Goal: Entertainment & Leisure: Consume media (video, audio)

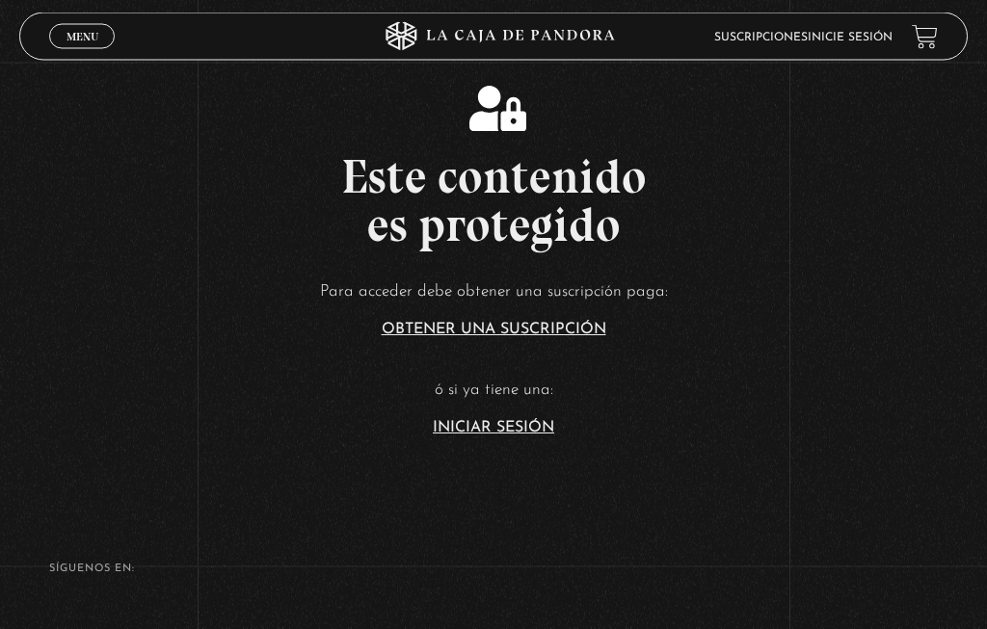
scroll to position [7, 0]
click at [499, 436] on link "Iniciar Sesión" at bounding box center [493, 427] width 121 height 15
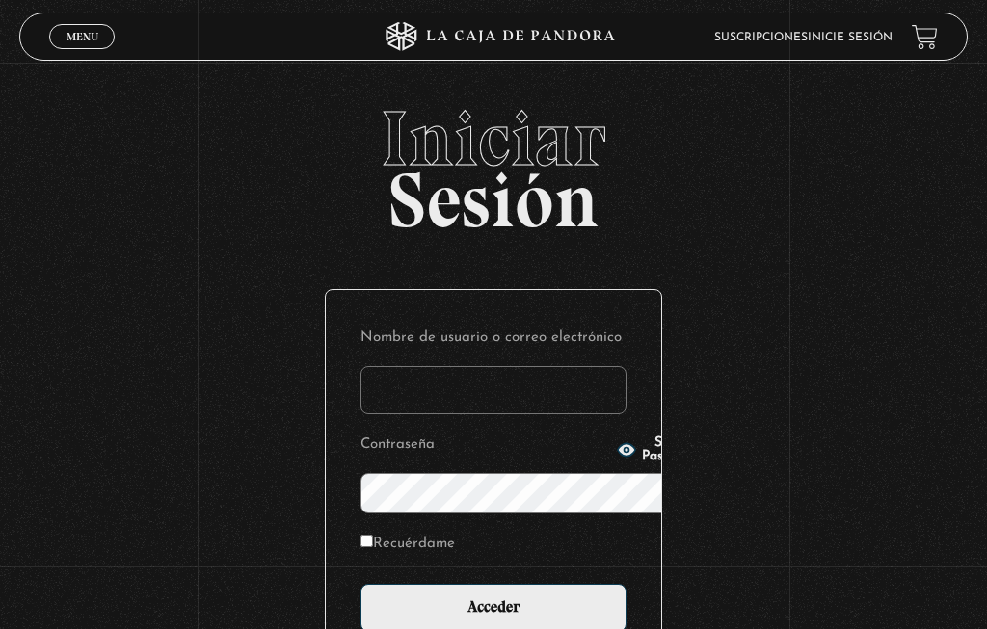
click at [405, 366] on input "Nombre de usuario o correo electrónico" at bounding box center [493, 390] width 266 height 48
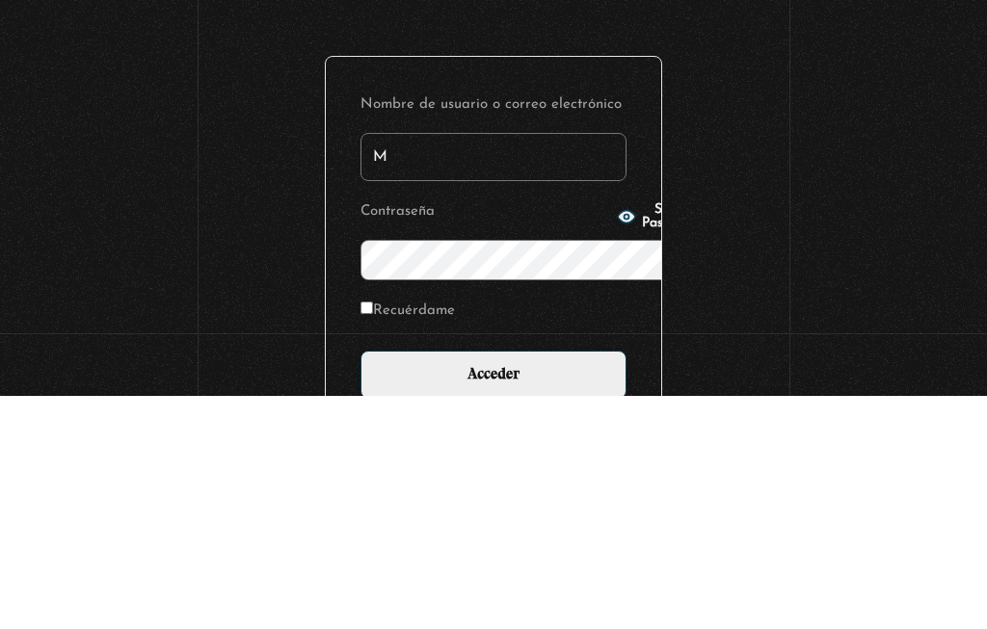
type input "Mariposa"
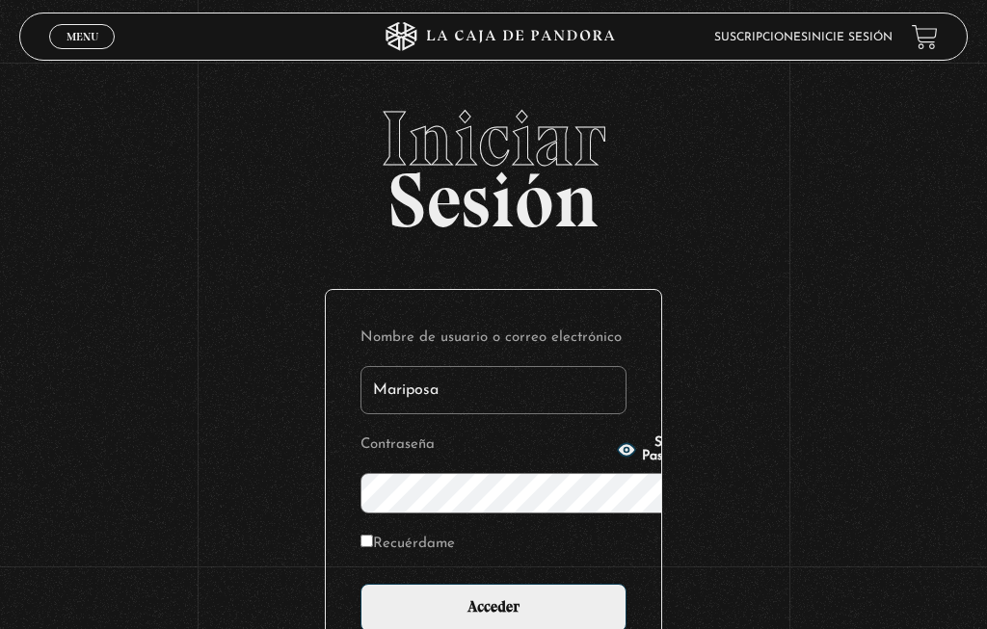
click at [642, 464] on span "Show Password" at bounding box center [670, 450] width 56 height 27
click at [499, 584] on input "Acceder" at bounding box center [493, 608] width 266 height 48
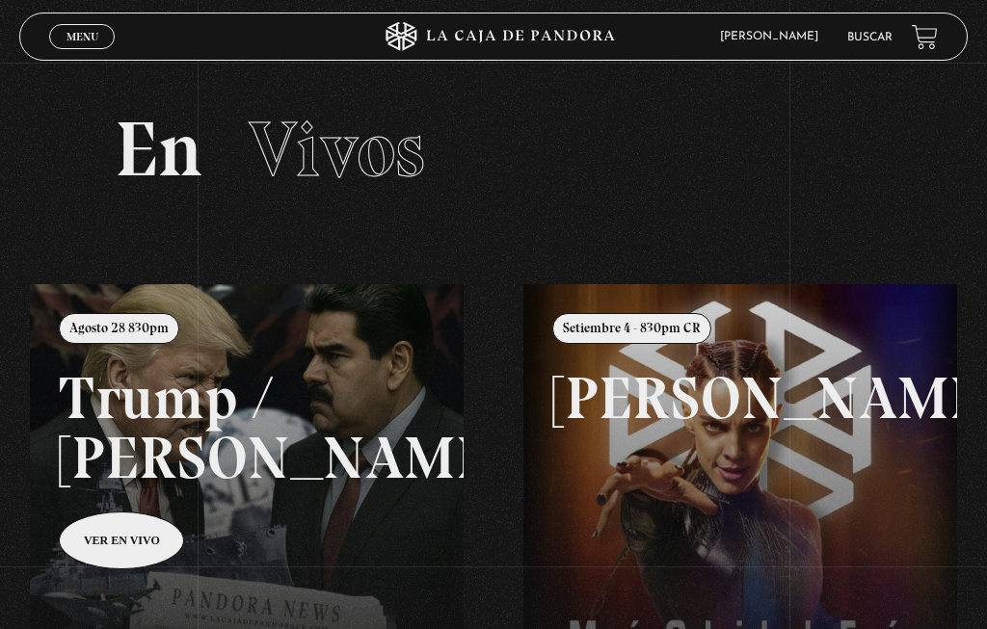
click at [94, 37] on span "Menu" at bounding box center [82, 37] width 32 height 12
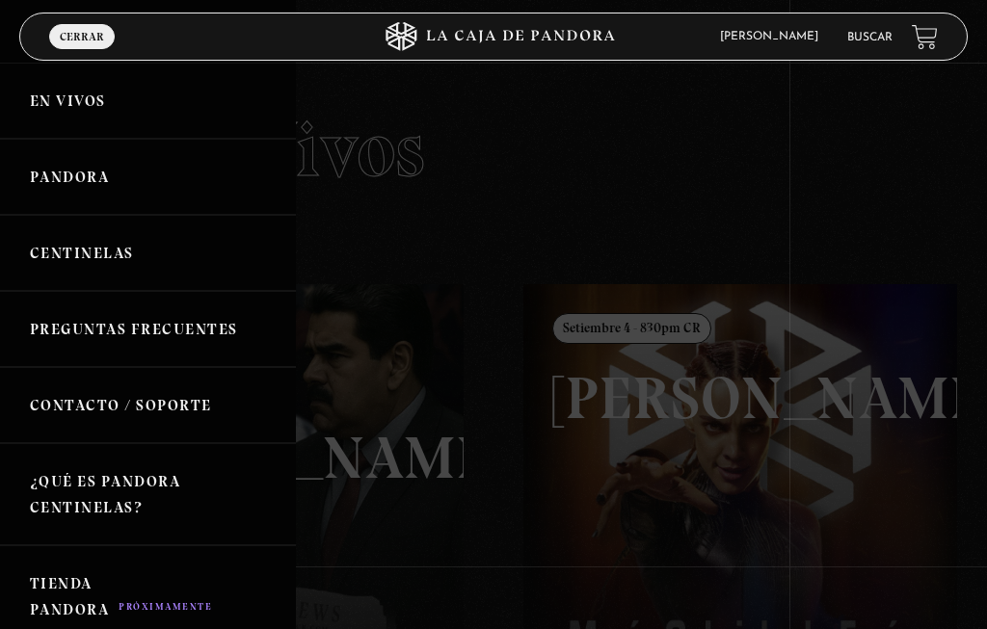
click at [97, 259] on link "Centinelas" at bounding box center [148, 253] width 296 height 76
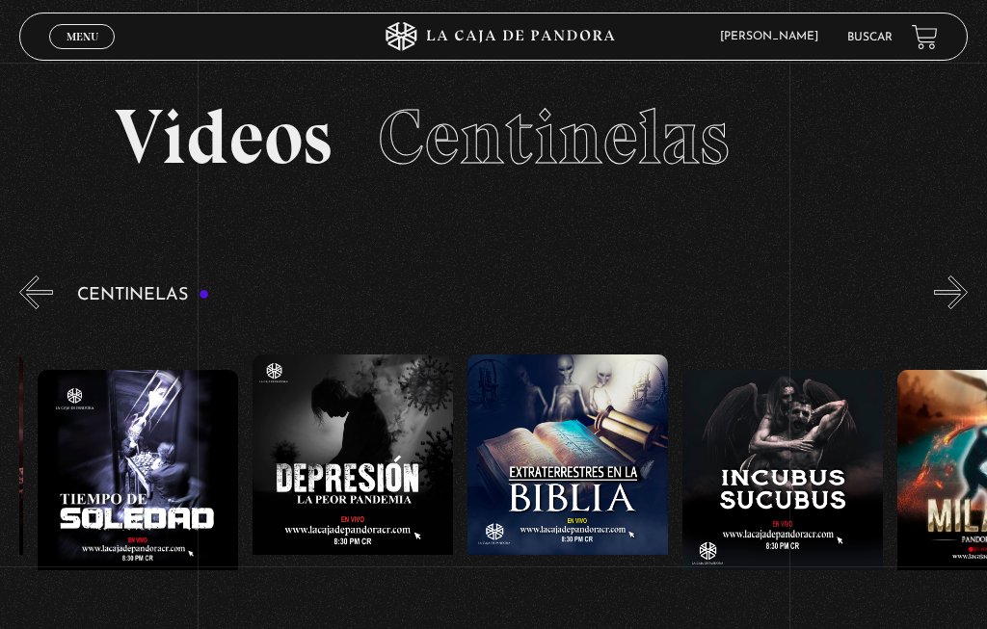
scroll to position [0, 6450]
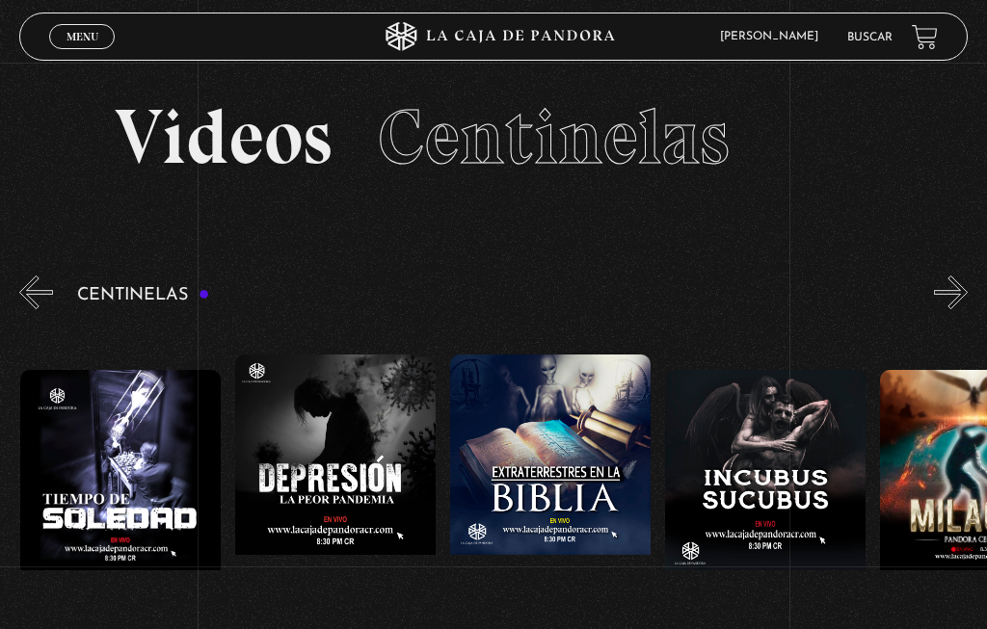
click at [561, 432] on figure at bounding box center [550, 485] width 200 height 260
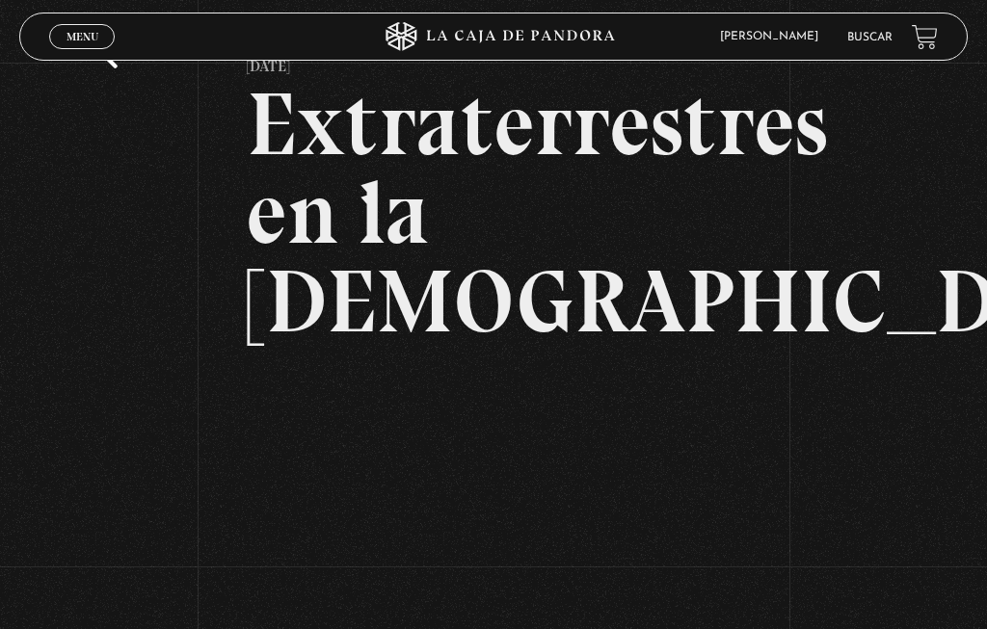
scroll to position [145, 0]
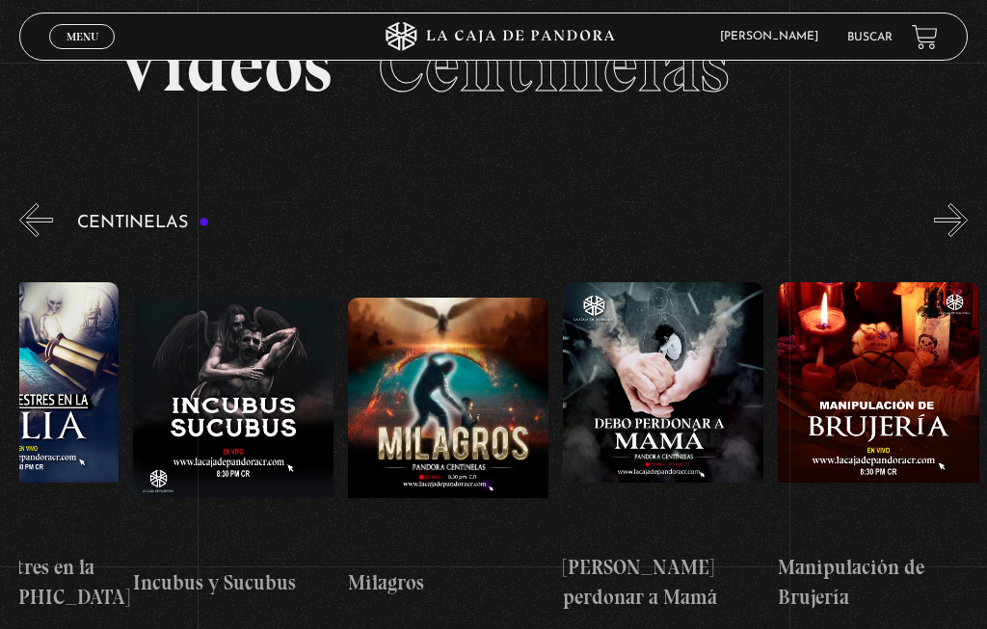
scroll to position [0, 6996]
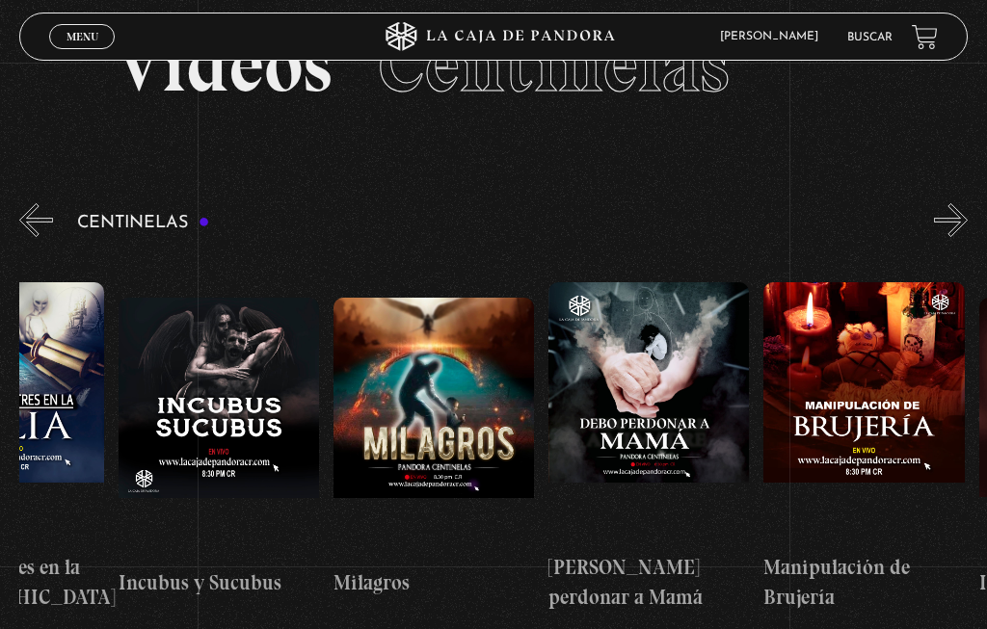
click at [430, 410] on figure at bounding box center [433, 428] width 200 height 260
